Goal: Check status

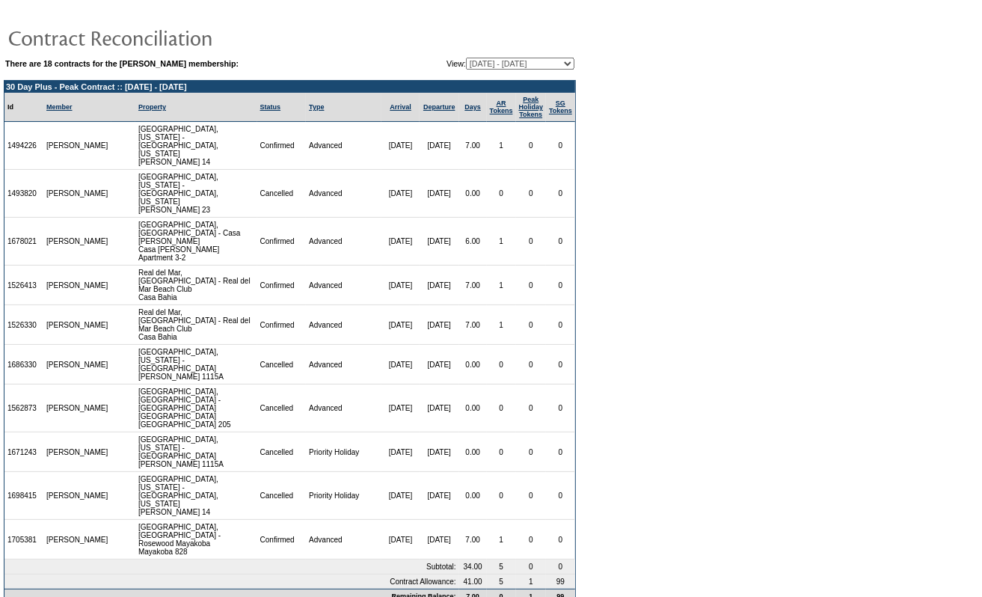
scroll to position [22, 0]
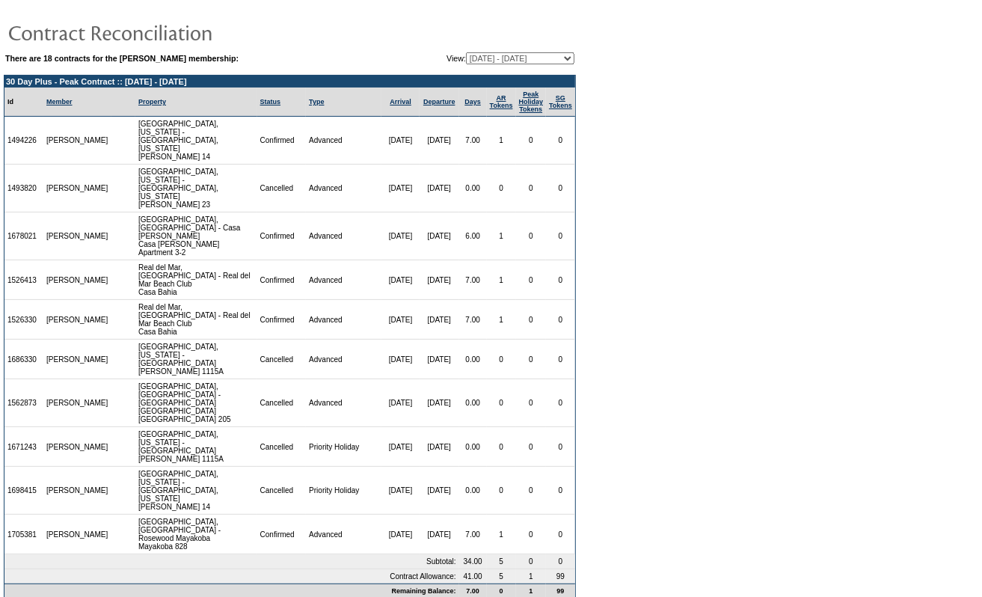
click at [480, 58] on select "[DATE] - [DATE] [DATE] - [DATE] [DATE] - [DATE] [DATE] - [DATE] [DATE] - [DATE]…" at bounding box center [520, 58] width 108 height 12
select select "129358"
click at [466, 52] on select "[DATE] - [DATE] [DATE] - [DATE] [DATE] - [DATE] [DATE] - [DATE] [DATE] - [DATE]…" at bounding box center [520, 58] width 108 height 12
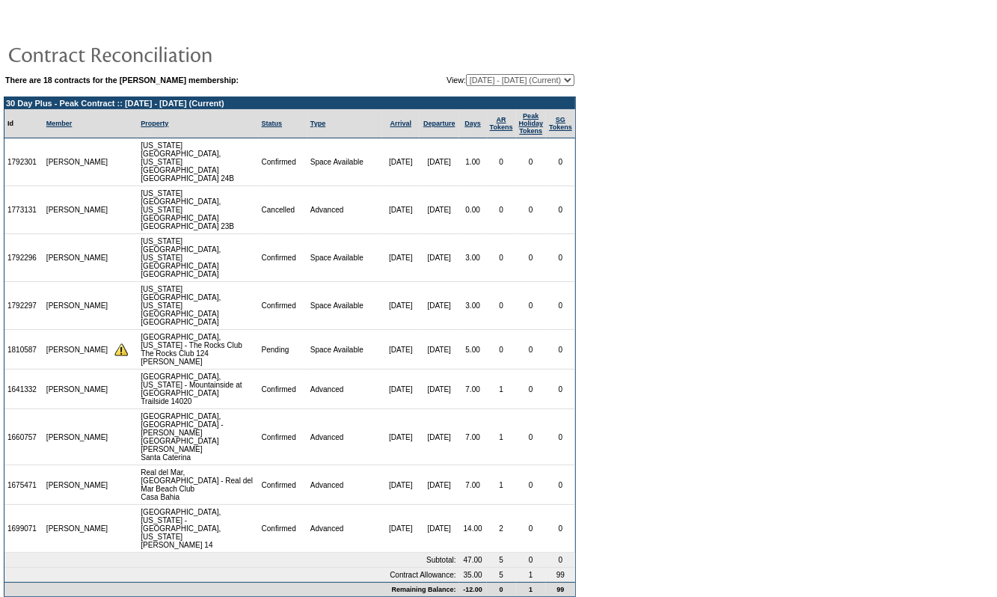
click at [480, 76] on select "[DATE] - [DATE] [DATE] - [DATE] [DATE] - [DATE] [DATE] - [DATE] [DATE] - [DATE]…" at bounding box center [520, 80] width 108 height 12
select select "161097"
click at [466, 74] on select "[DATE] - [DATE] [DATE] - [DATE] [DATE] - [DATE] [DATE] - [DATE] [DATE] - [DATE]…" at bounding box center [520, 80] width 108 height 12
